Goal: Navigation & Orientation: Find specific page/section

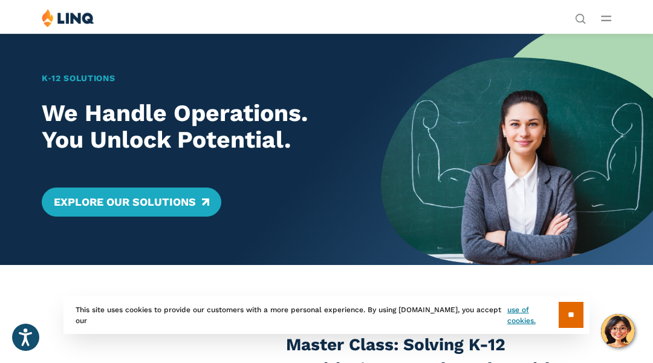
click at [60, 60] on div "K‑12 Solutions We Handle Operations. You Unlock Potential. Explore Our Solutions" at bounding box center [190, 148] width 381 height 231
